Goal: Information Seeking & Learning: Learn about a topic

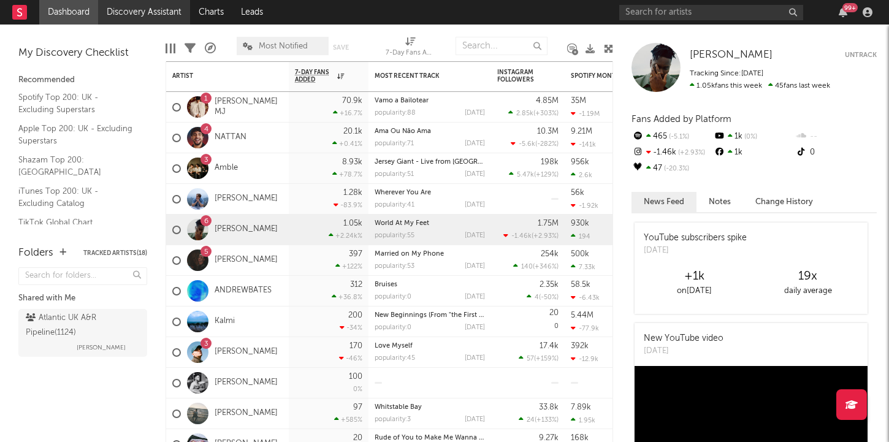
click at [150, 10] on link "Discovery Assistant" at bounding box center [144, 12] width 92 height 25
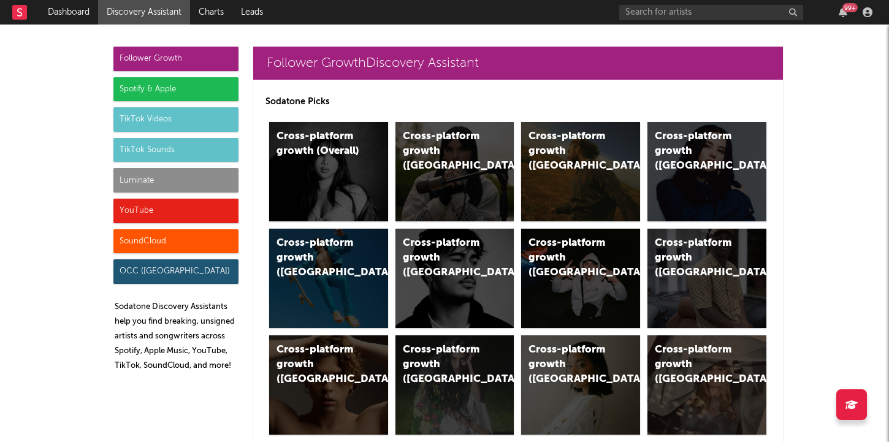
click at [183, 243] on div "SoundCloud" at bounding box center [175, 241] width 125 height 25
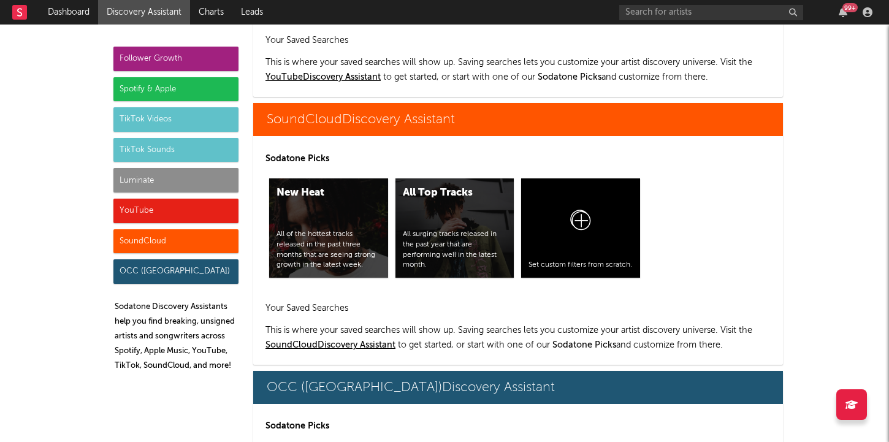
scroll to position [7126, 0]
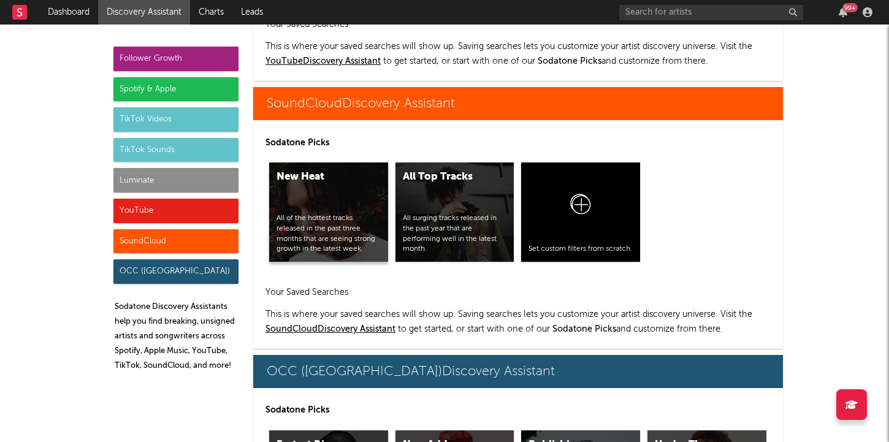
click at [346, 228] on div "All of the hottest tracks released in the past three months that are seeing str…" at bounding box center [328, 233] width 104 height 41
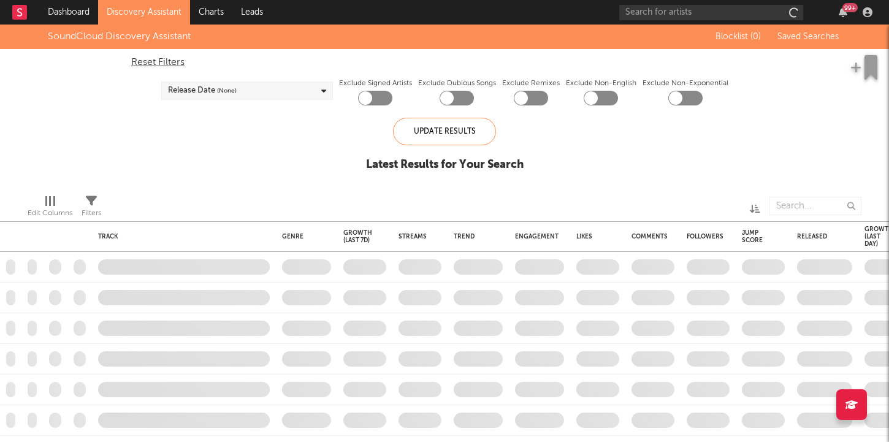
checkbox input "true"
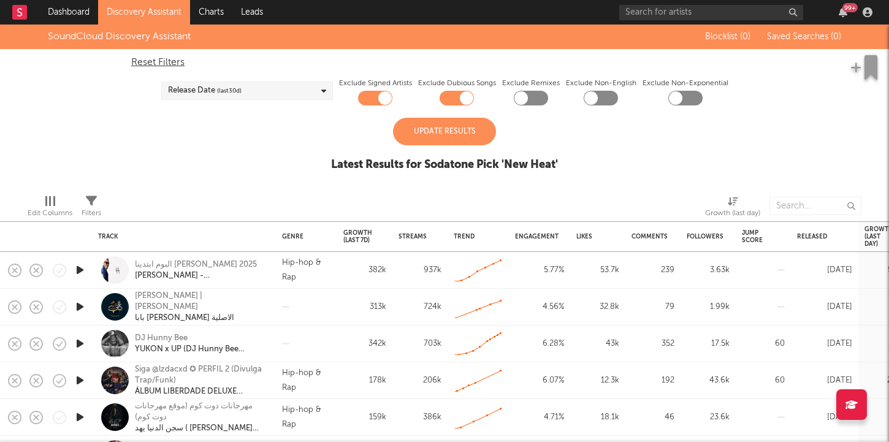
click at [448, 135] on div "Update Results" at bounding box center [444, 132] width 103 height 28
click at [310, 91] on div "Release Date (last 30 d)" at bounding box center [247, 91] width 172 height 18
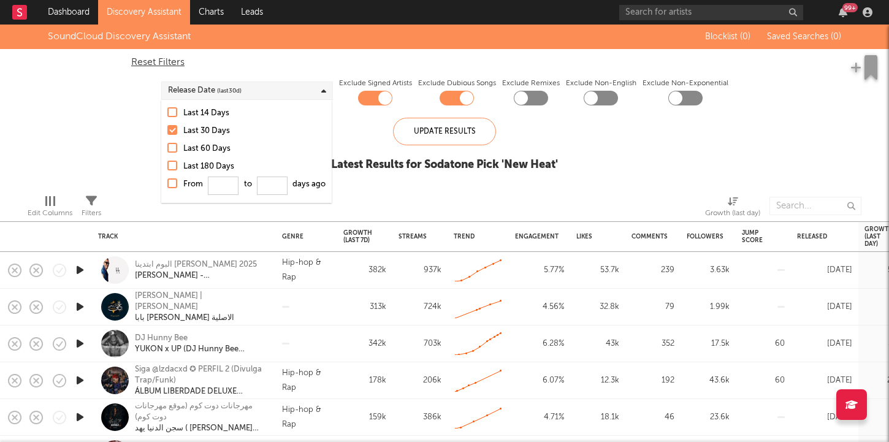
click at [234, 107] on div "Last 14 Days" at bounding box center [254, 113] width 142 height 15
click at [167, 107] on input "Last 14 Days" at bounding box center [167, 113] width 0 height 15
click at [263, 64] on div "Reset Filters" at bounding box center [444, 62] width 627 height 15
checkbox input "false"
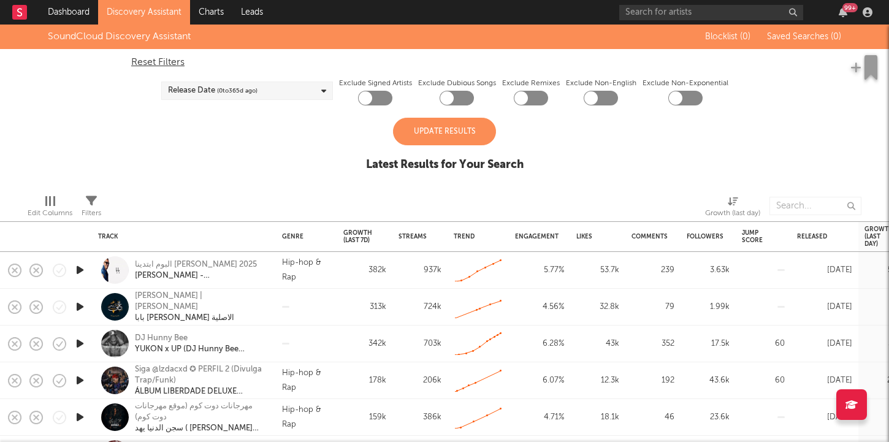
click at [423, 132] on div "Update Results" at bounding box center [444, 132] width 103 height 28
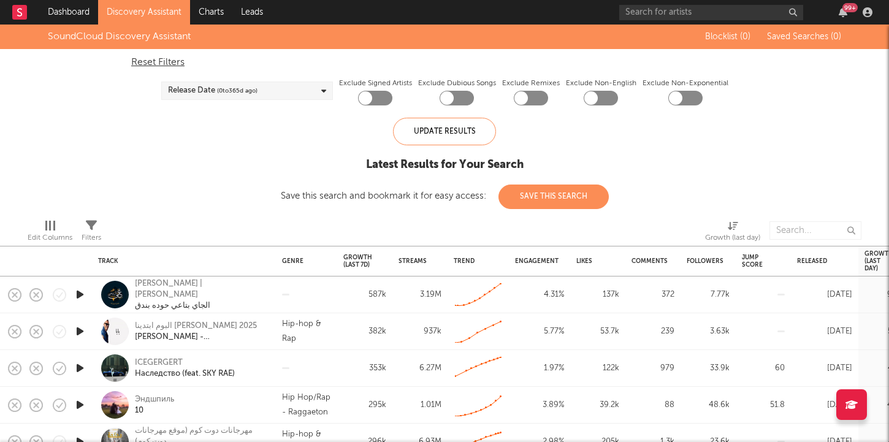
click at [372, 103] on div at bounding box center [375, 98] width 34 height 15
checkbox input "true"
click at [601, 95] on div at bounding box center [601, 98] width 34 height 15
checkbox input "true"
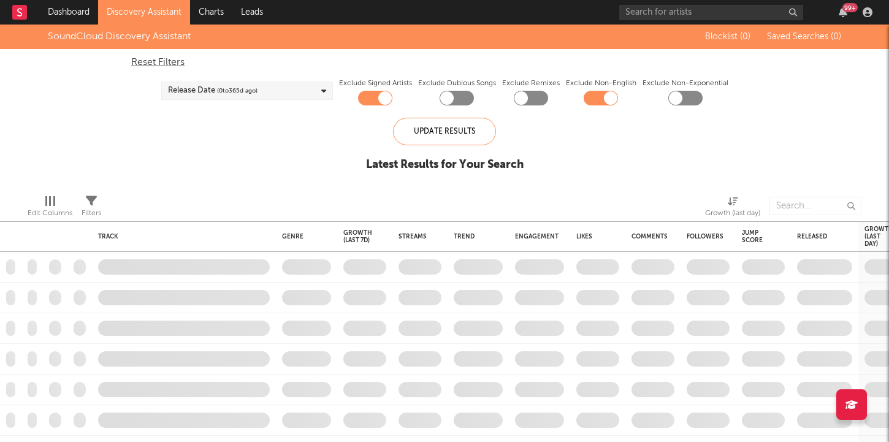
click at [682, 101] on div at bounding box center [685, 98] width 34 height 15
checkbox input "true"
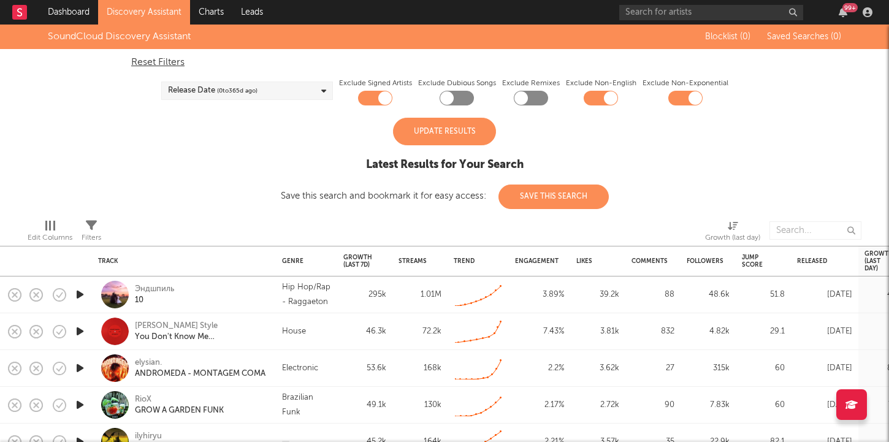
click at [477, 135] on div "Update Results" at bounding box center [444, 132] width 103 height 28
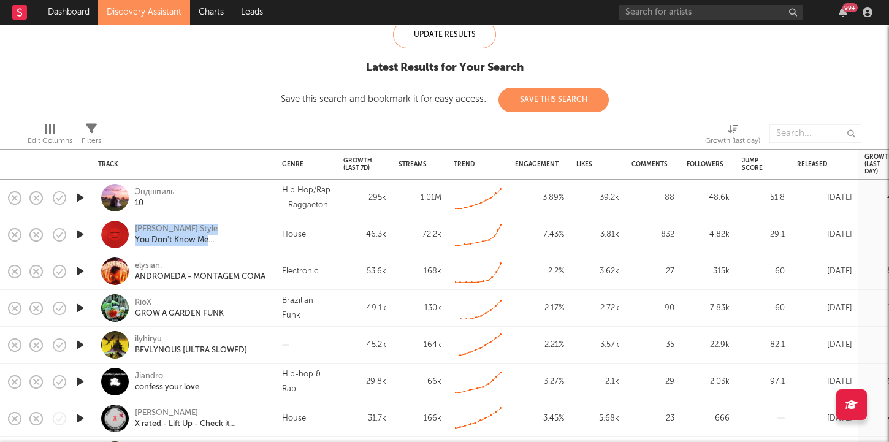
drag, startPoint x: 132, startPoint y: 224, endPoint x: 253, endPoint y: 243, distance: 121.7
click at [253, 245] on div "[PERSON_NAME] Style You Don't Know Me ([PERSON_NAME] Style Edit)" at bounding box center [184, 234] width 172 height 36
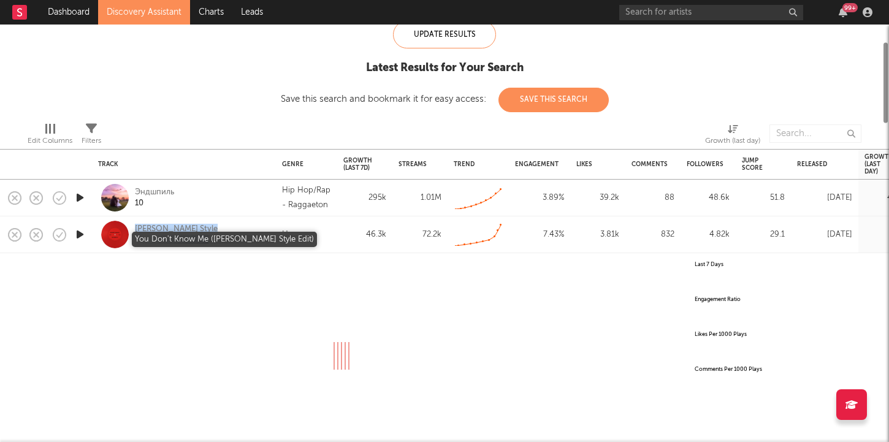
copy div "[PERSON_NAME] Style You Don't Know Me ([PERSON_NAME] Style Edit)"
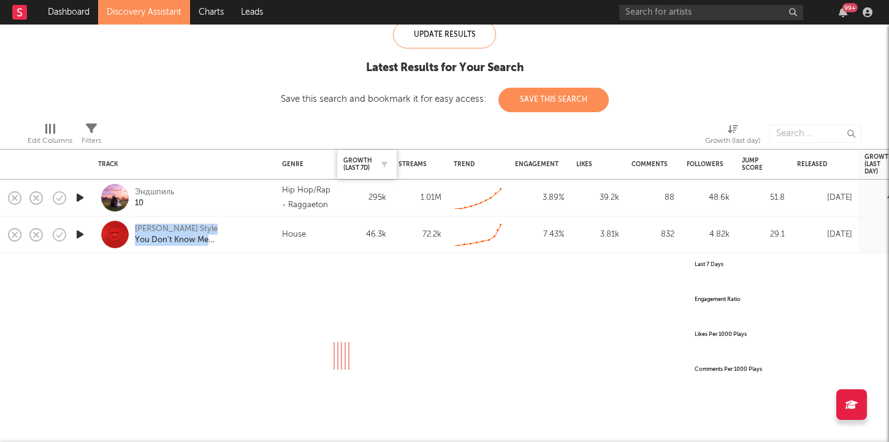
select select "All"
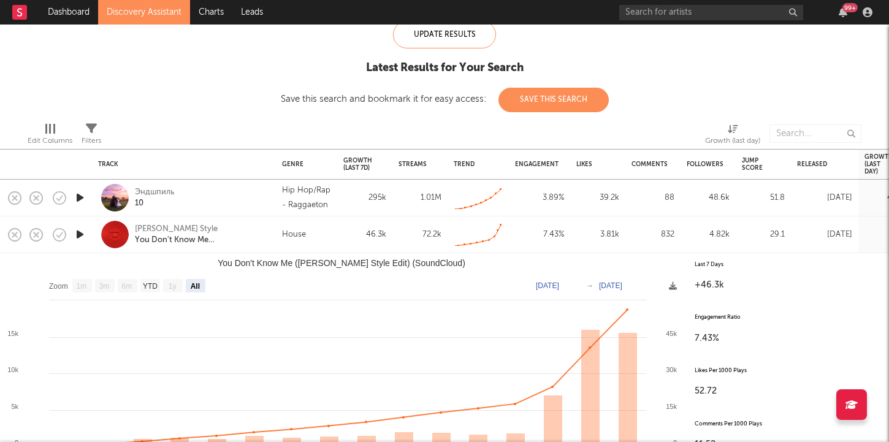
click at [174, 120] on div at bounding box center [252, 133] width 284 height 31
click at [235, 225] on div "[PERSON_NAME] Style You Don't Know Me ([PERSON_NAME] Style Edit)" at bounding box center [201, 235] width 132 height 22
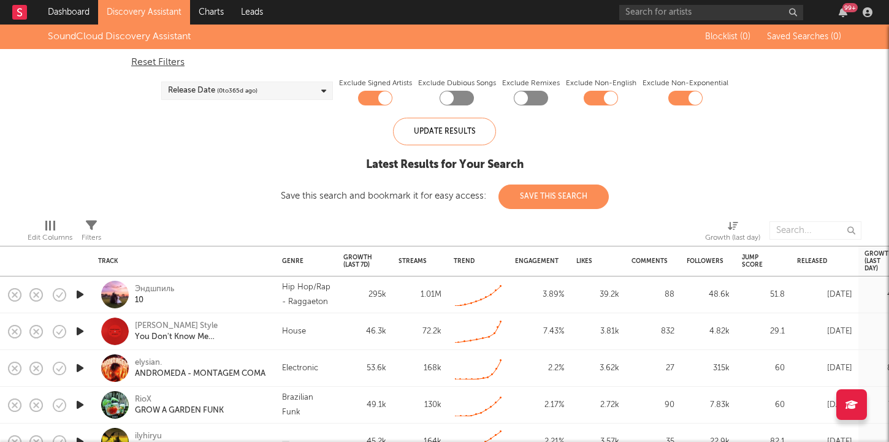
click at [133, 14] on link "Discovery Assistant" at bounding box center [144, 12] width 92 height 25
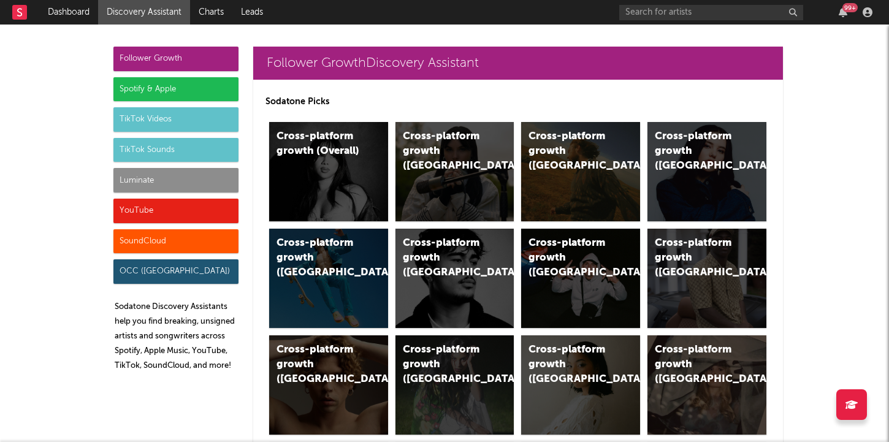
click at [144, 90] on div "Spotify & Apple" at bounding box center [175, 89] width 125 height 25
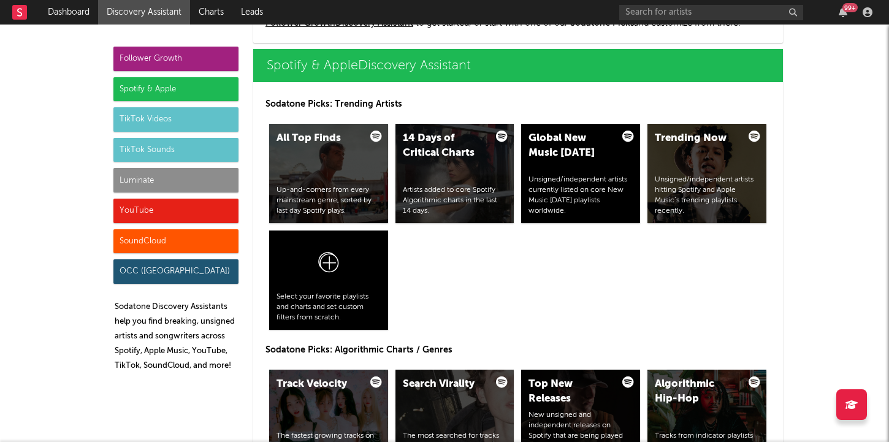
click at [145, 118] on div "TikTok Videos" at bounding box center [175, 119] width 125 height 25
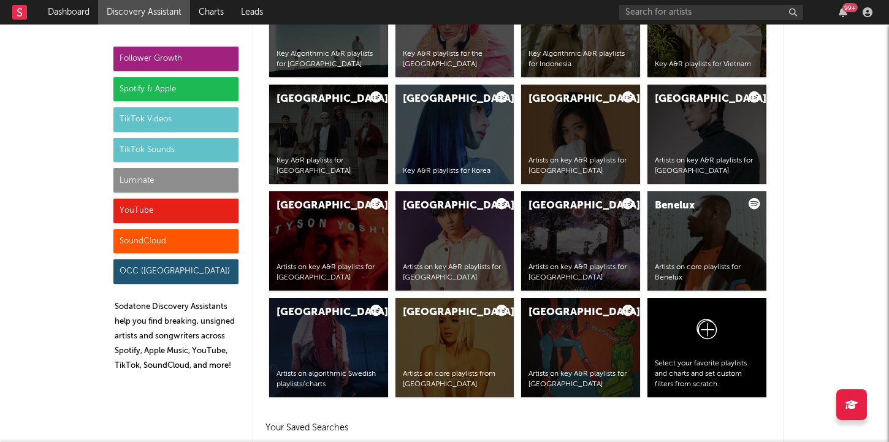
scroll to position [2796, 0]
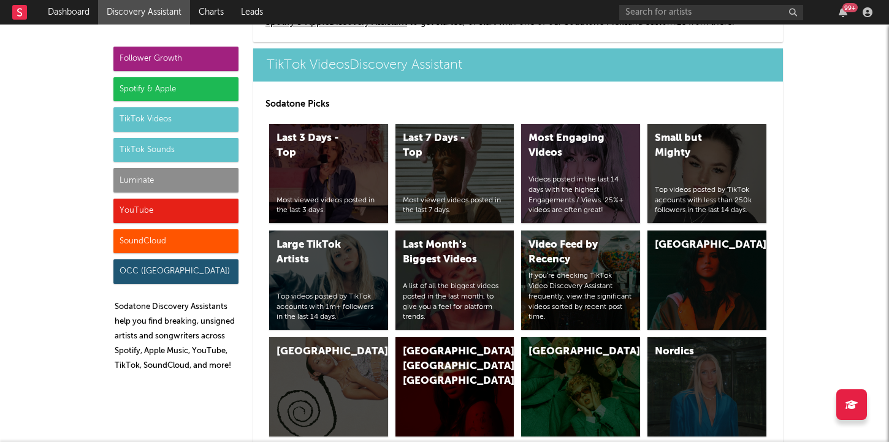
click at [142, 145] on div "TikTok Sounds" at bounding box center [175, 150] width 125 height 25
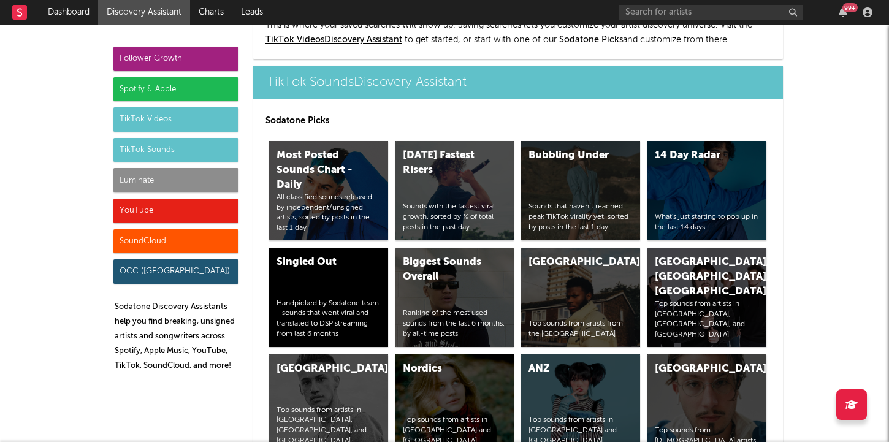
scroll to position [4024, 0]
